Goal: Task Accomplishment & Management: Complete application form

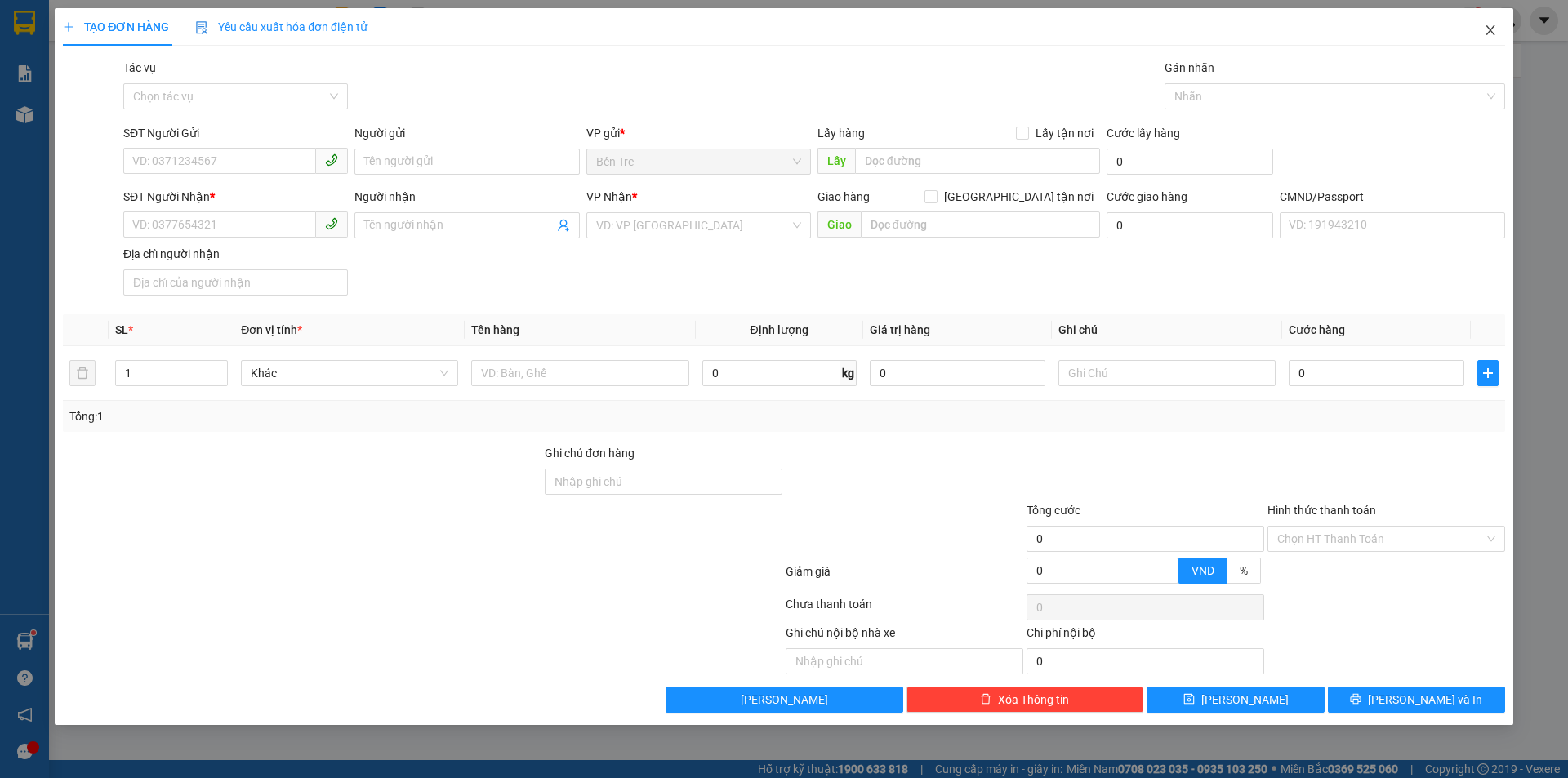
click at [1493, 19] on span "Close" at bounding box center [1490, 31] width 45 height 45
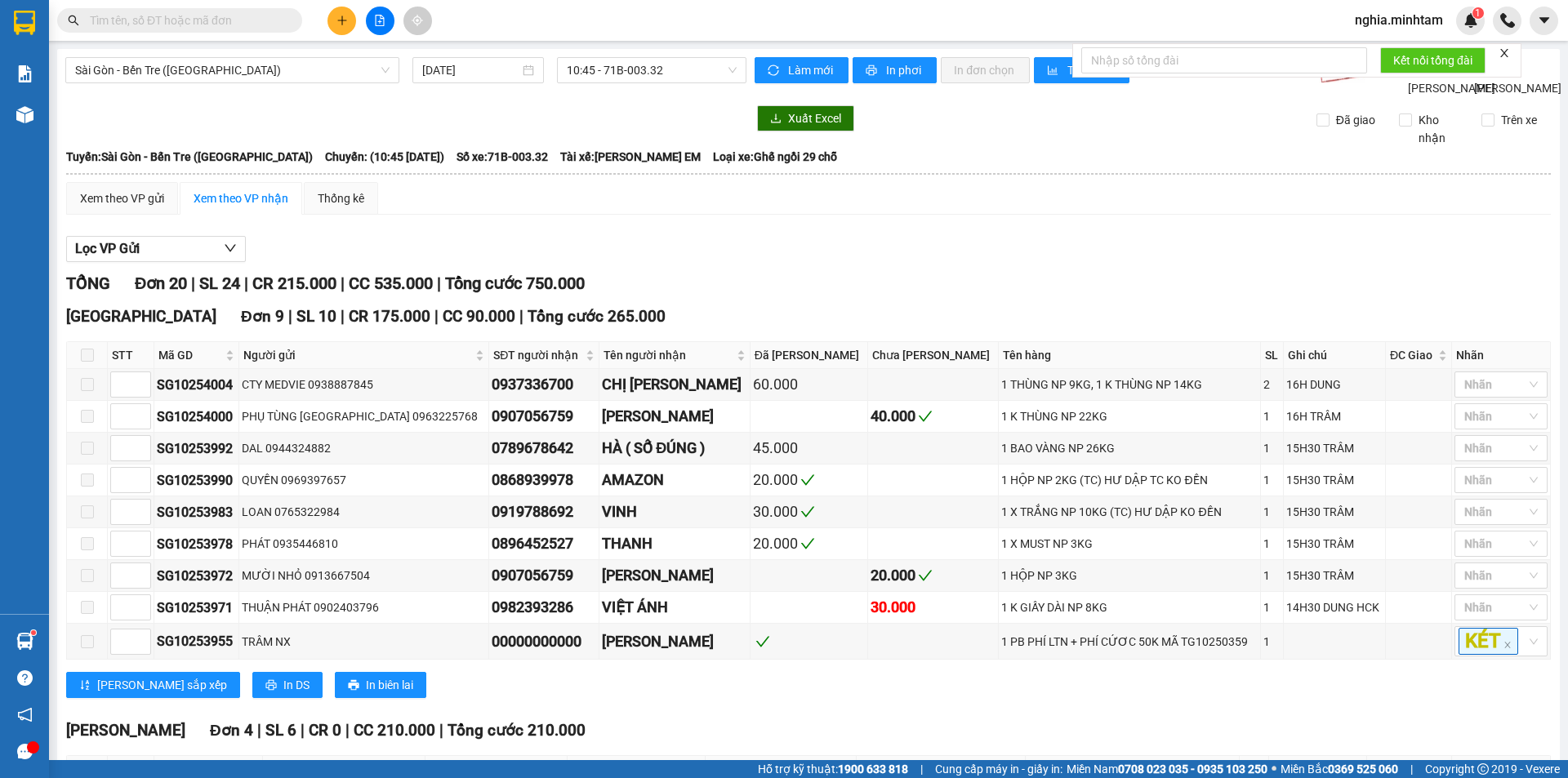
click at [328, 14] on button at bounding box center [342, 21] width 29 height 29
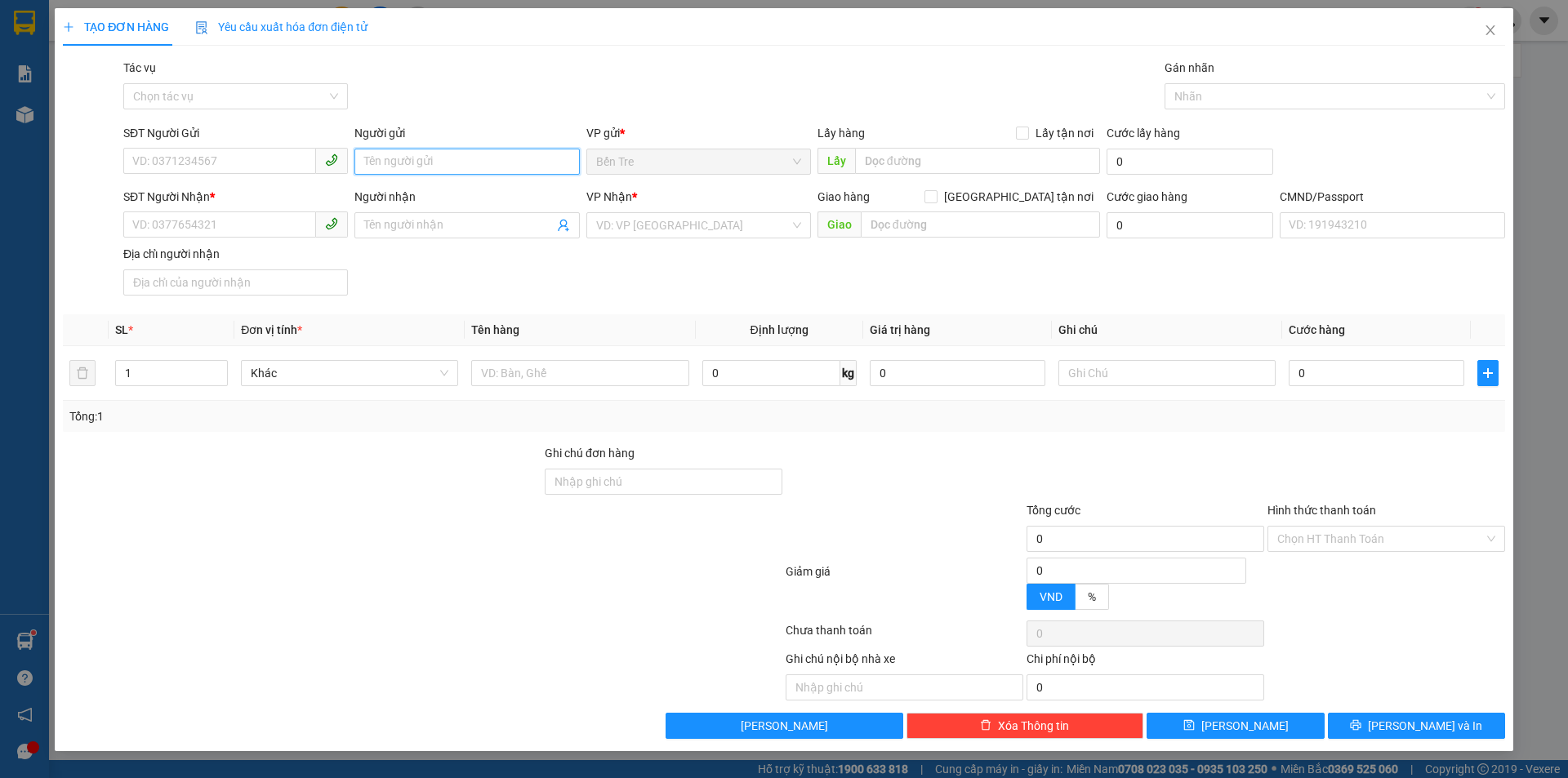
click at [410, 174] on input "Người gửi" at bounding box center [467, 161] width 225 height 26
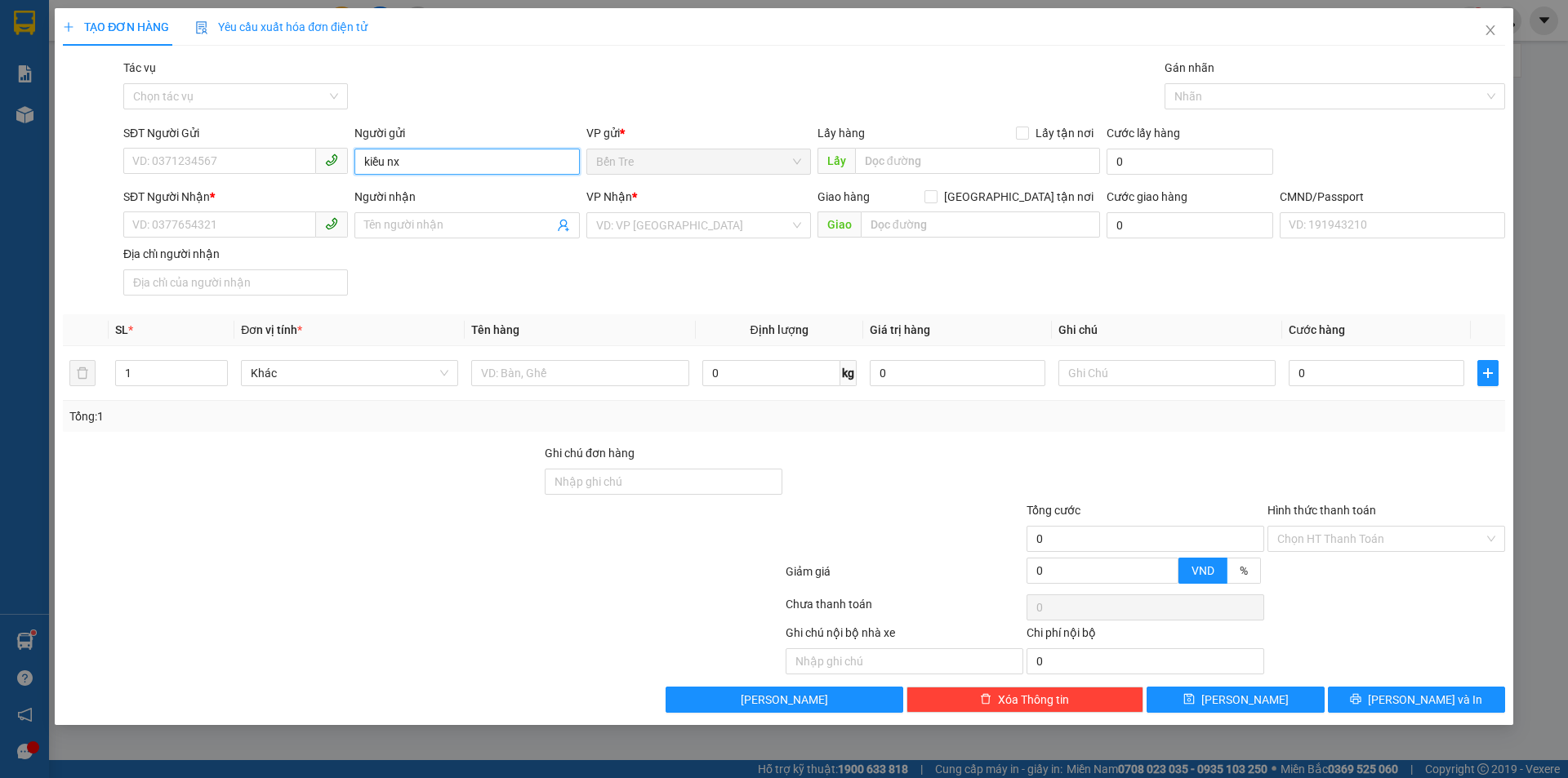
click at [442, 164] on input "kiều nx" at bounding box center [467, 161] width 225 height 26
type input "KIỀU NX"
click at [160, 222] on input "SĐT Người Nhận *" at bounding box center [220, 224] width 193 height 26
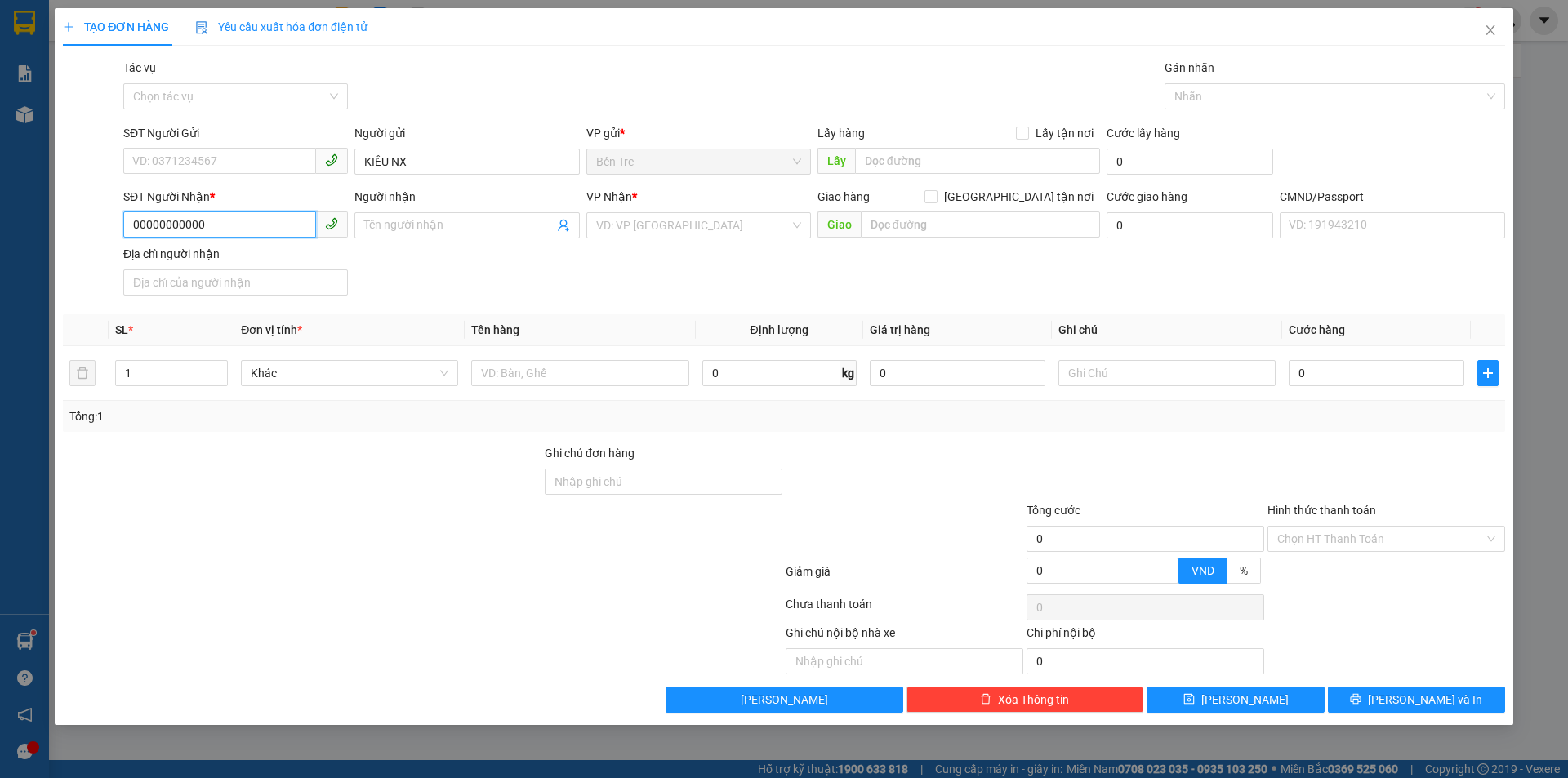
type input "00000000000"
type input "HUYỀN PVSG"
drag, startPoint x: 622, startPoint y: 384, endPoint x: 603, endPoint y: 384, distance: 19.0
click at [621, 384] on input "text" at bounding box center [579, 373] width 217 height 26
type input "1 X ĐEN NP"
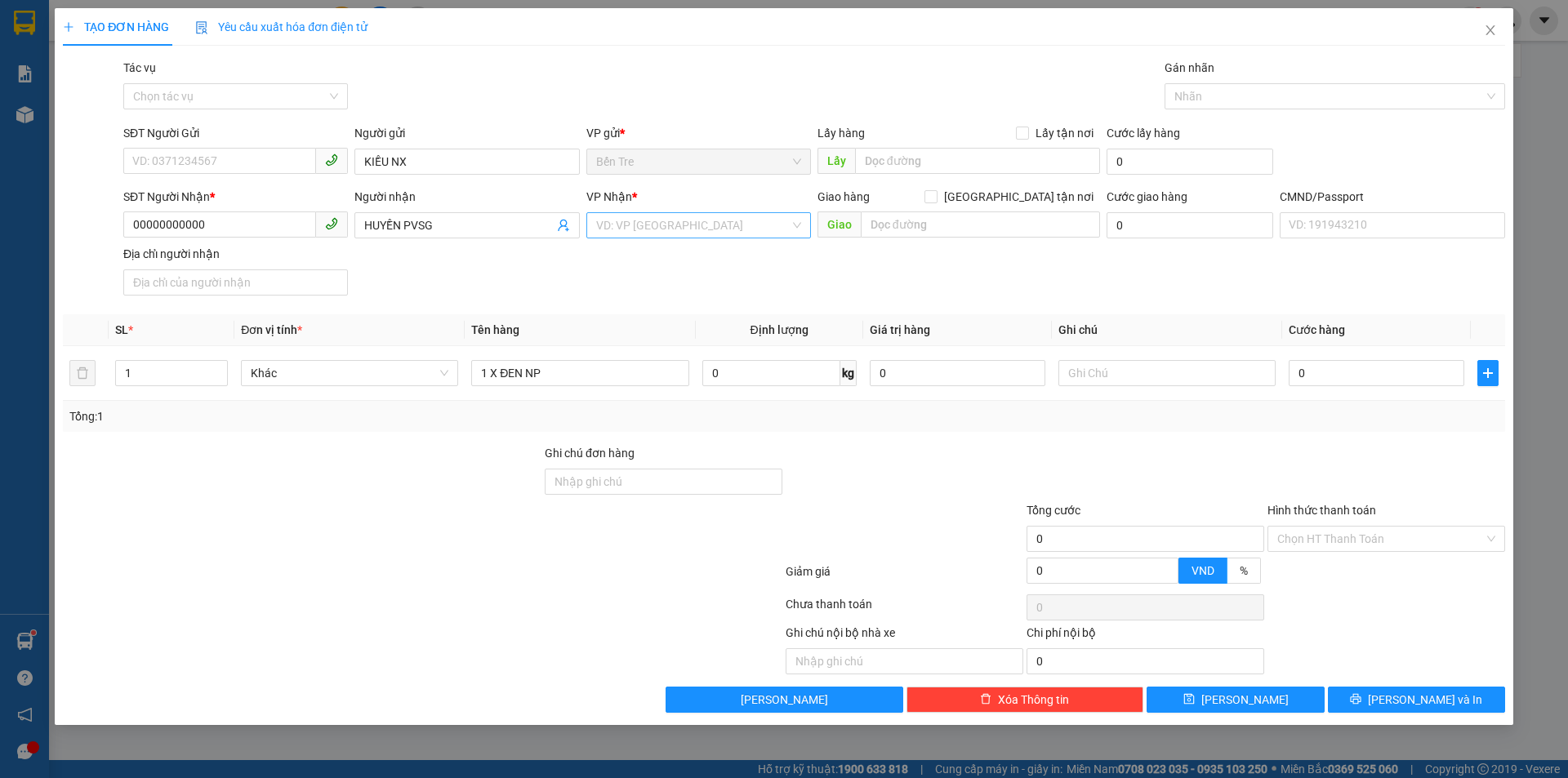
click at [651, 230] on input "search" at bounding box center [693, 225] width 194 height 24
drag, startPoint x: 658, startPoint y: 300, endPoint x: 1531, endPoint y: 708, distance: 963.6
click at [657, 301] on div "[PERSON_NAME]" at bounding box center [698, 310] width 225 height 26
click at [1379, 536] on input "Hình thức thanh toán" at bounding box center [1380, 538] width 206 height 24
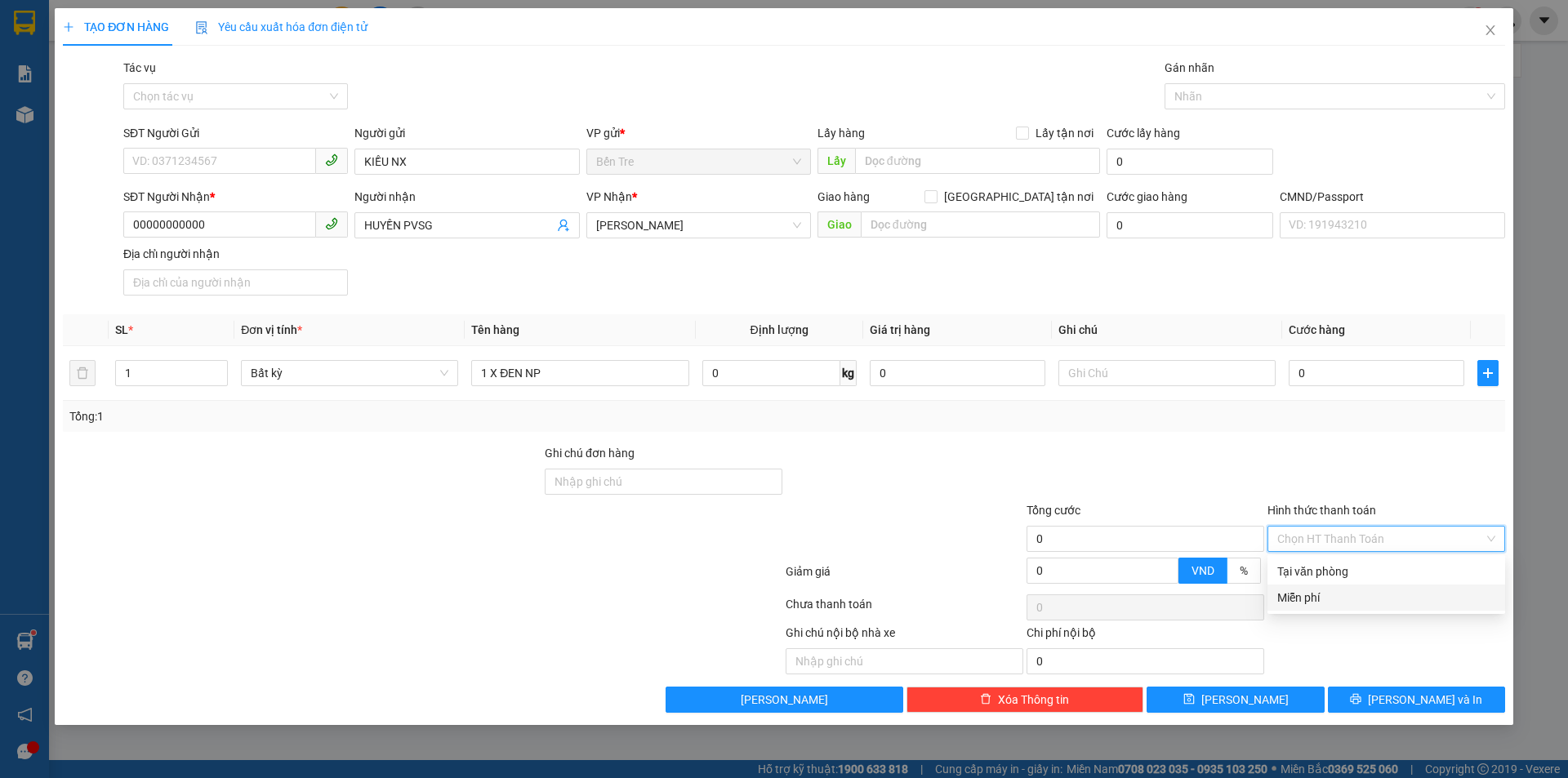
click at [1371, 597] on div "Miễn phí" at bounding box center [1386, 597] width 218 height 18
click at [1423, 703] on span "[PERSON_NAME] và In" at bounding box center [1424, 699] width 114 height 18
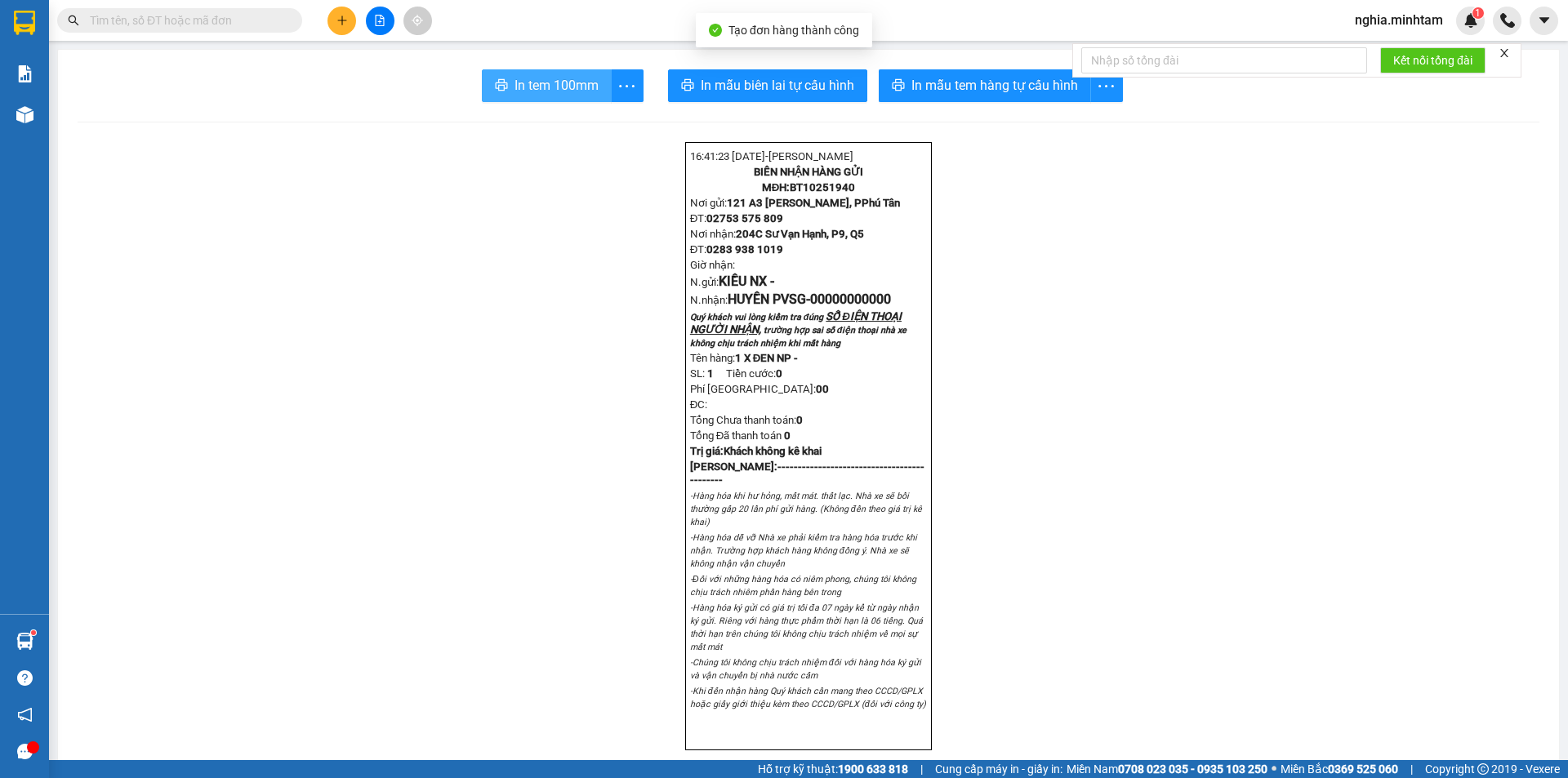
click at [502, 87] on button "In tem 100mm" at bounding box center [546, 86] width 130 height 33
click at [227, 24] on input "text" at bounding box center [186, 20] width 193 height 18
click at [227, 24] on input "text" at bounding box center [186, 20] width 193 height 18
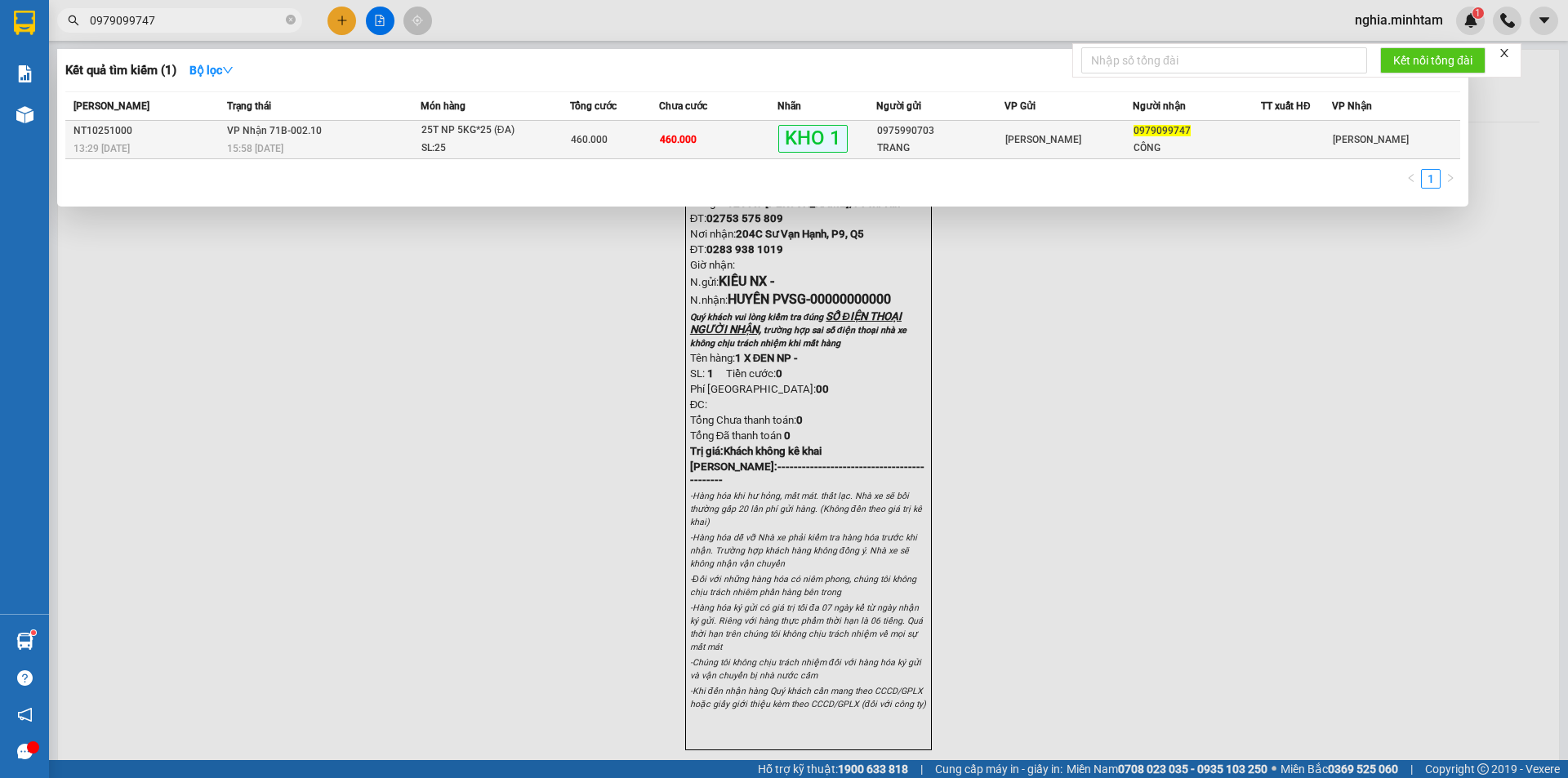
type input "0979099747"
click at [371, 140] on div "15:58 [DATE]" at bounding box center [323, 148] width 193 height 18
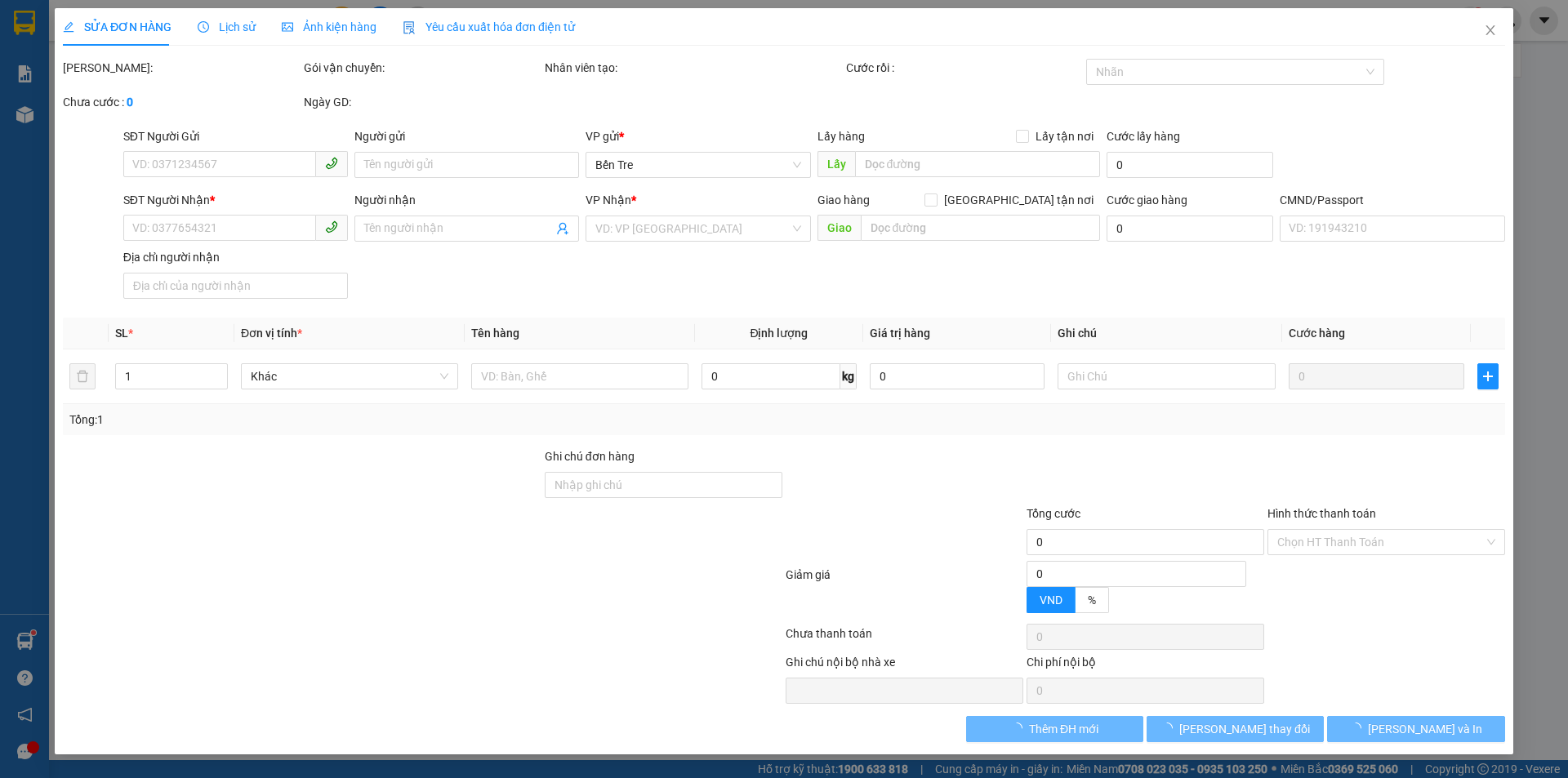
type input "0975990703"
type input "TRANG"
type input "0979099747"
type input "CÔNG"
type input "BỚT 2 MÓN"
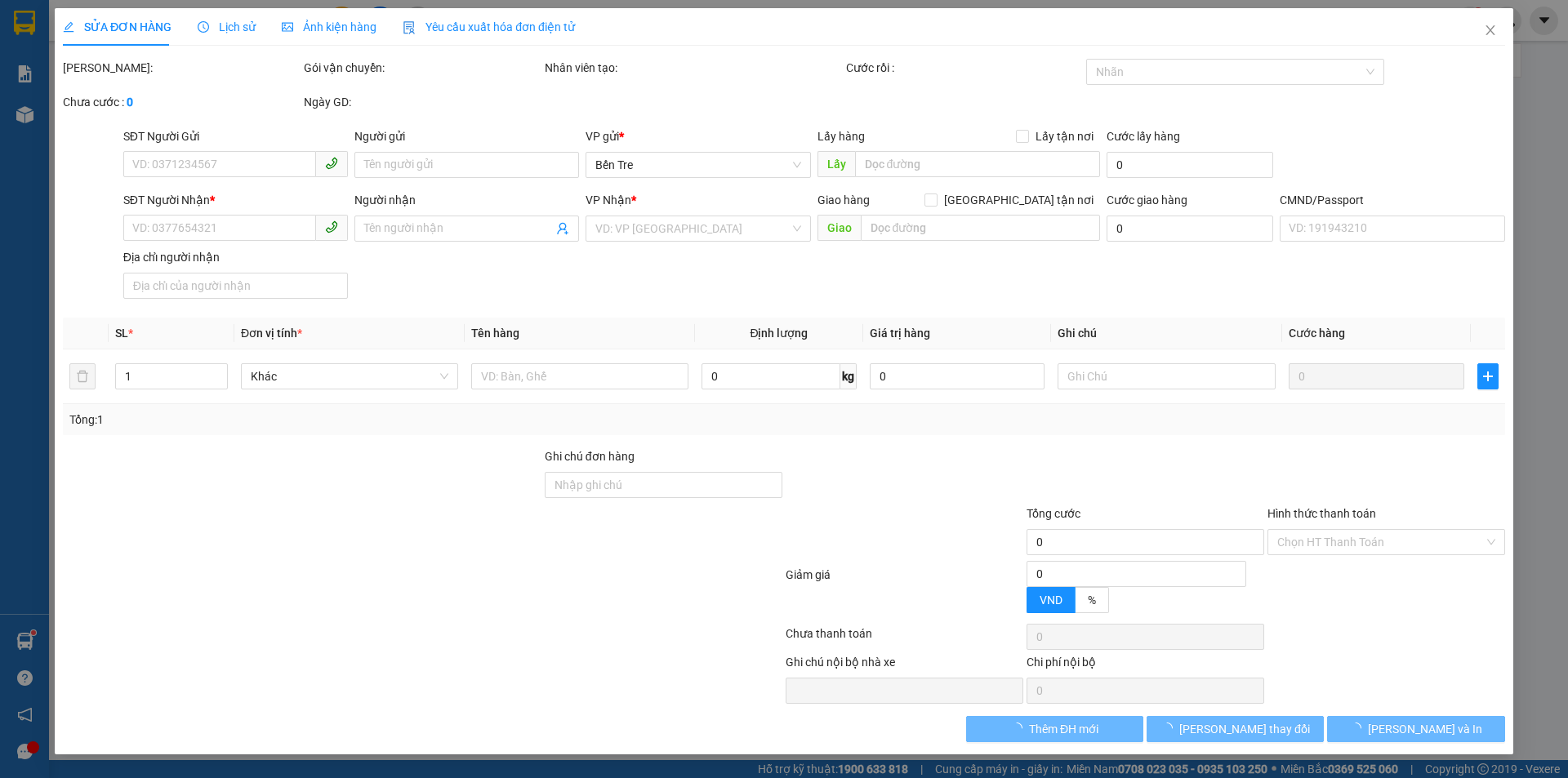
type input "460.000"
